Goal: Task Accomplishment & Management: Manage account settings

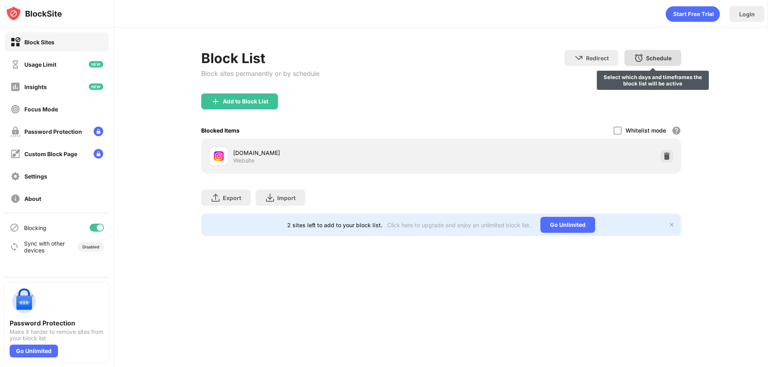
click at [667, 154] on img at bounding box center [666, 156] width 8 height 8
